Goal: Transaction & Acquisition: Purchase product/service

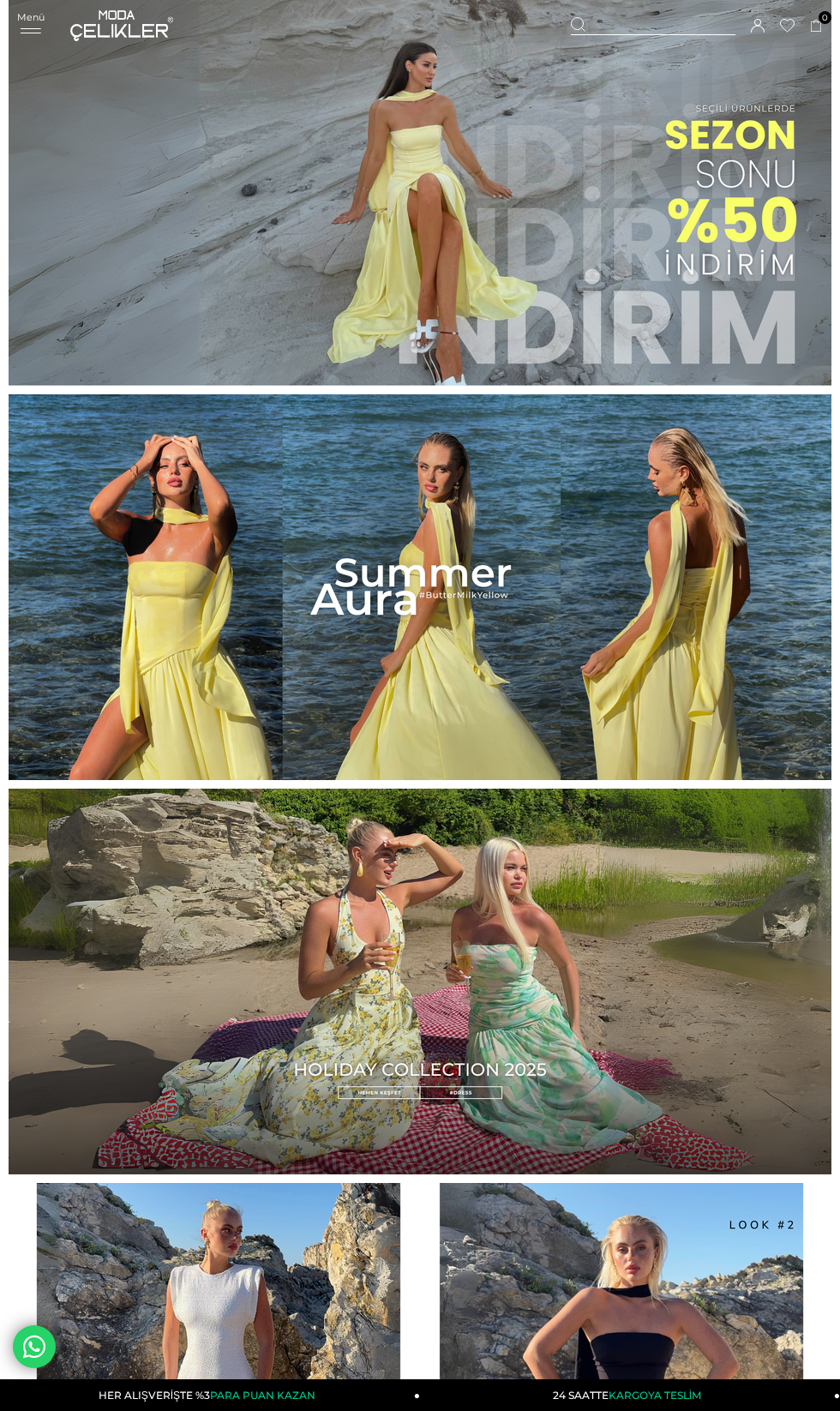
click at [728, 180] on img at bounding box center [420, 193] width 823 height 386
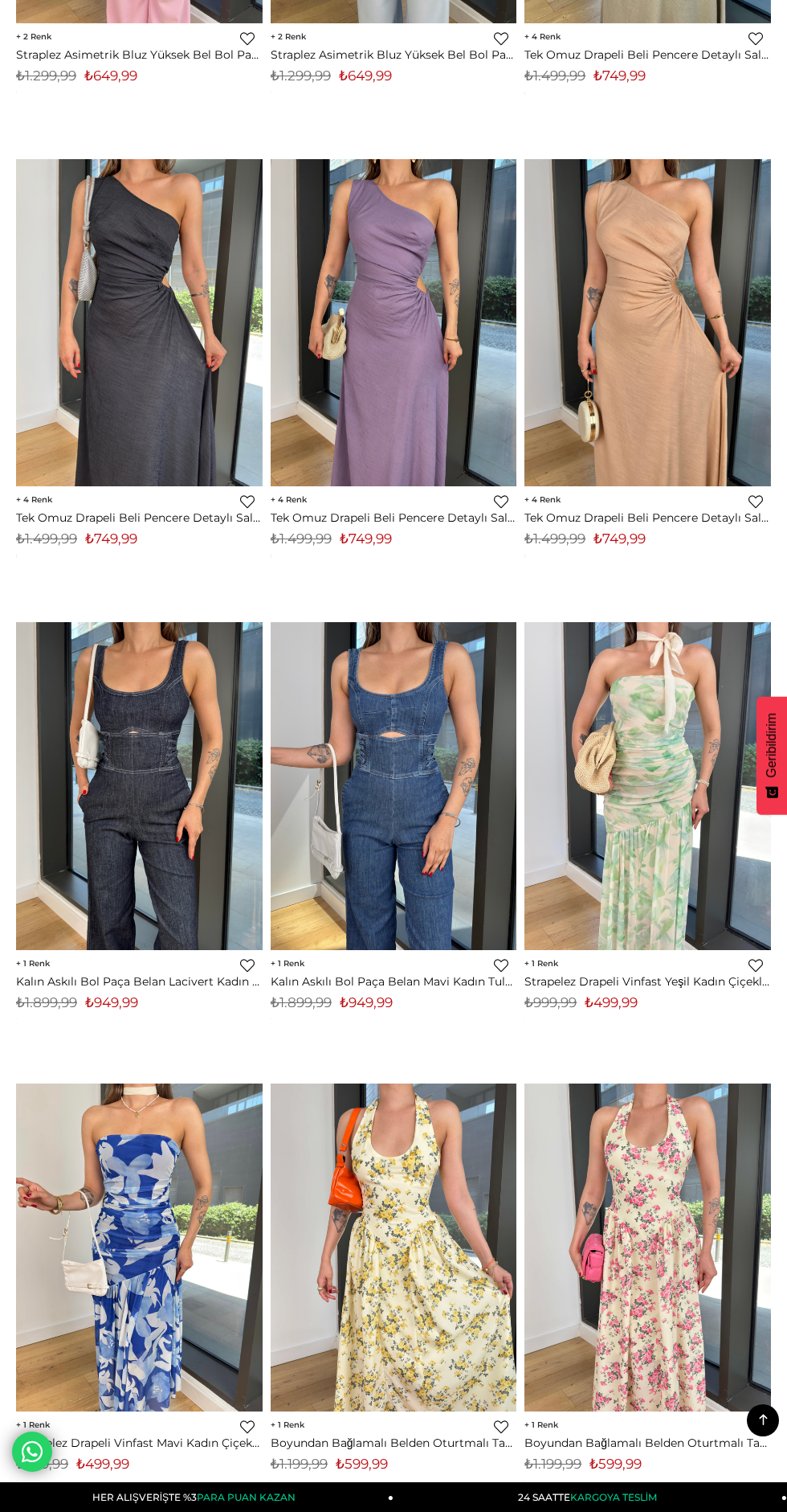
scroll to position [8552, 0]
